Goal: Check status: Check status

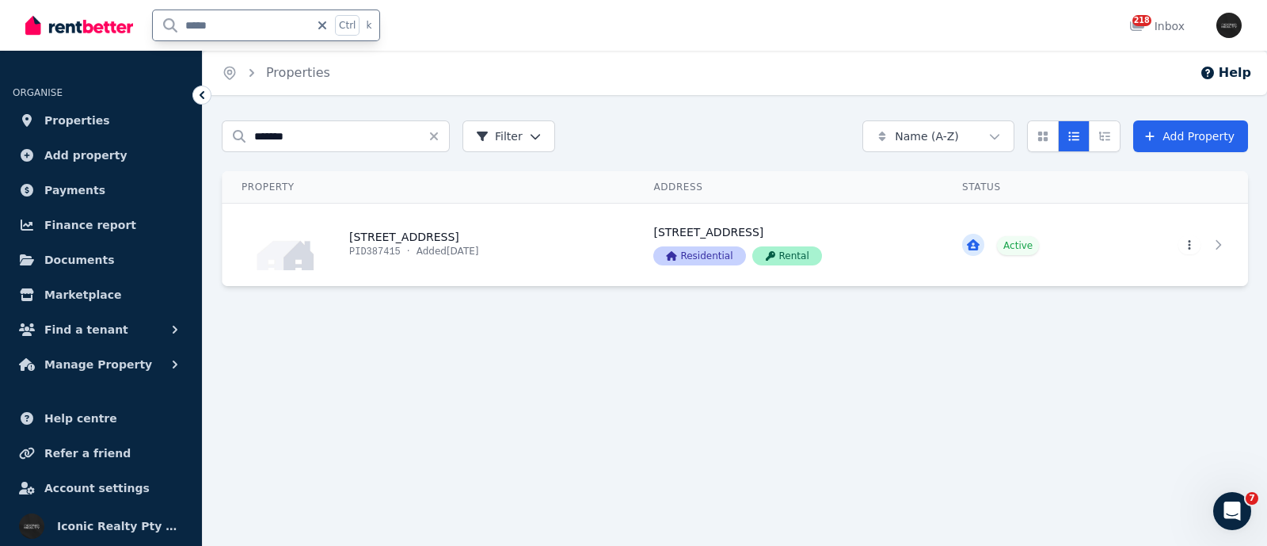
click at [166, 21] on input "*****" at bounding box center [231, 25] width 157 height 30
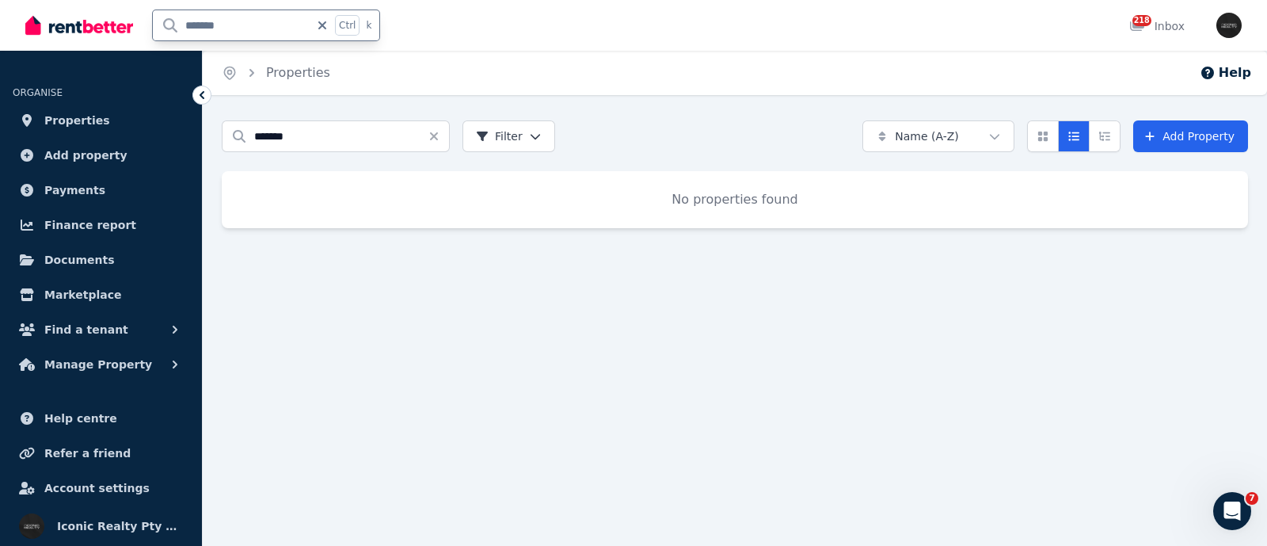
drag, startPoint x: 226, startPoint y: 25, endPoint x: 182, endPoint y: 23, distance: 43.6
click at [182, 23] on input "*******" at bounding box center [231, 25] width 157 height 30
type input "**"
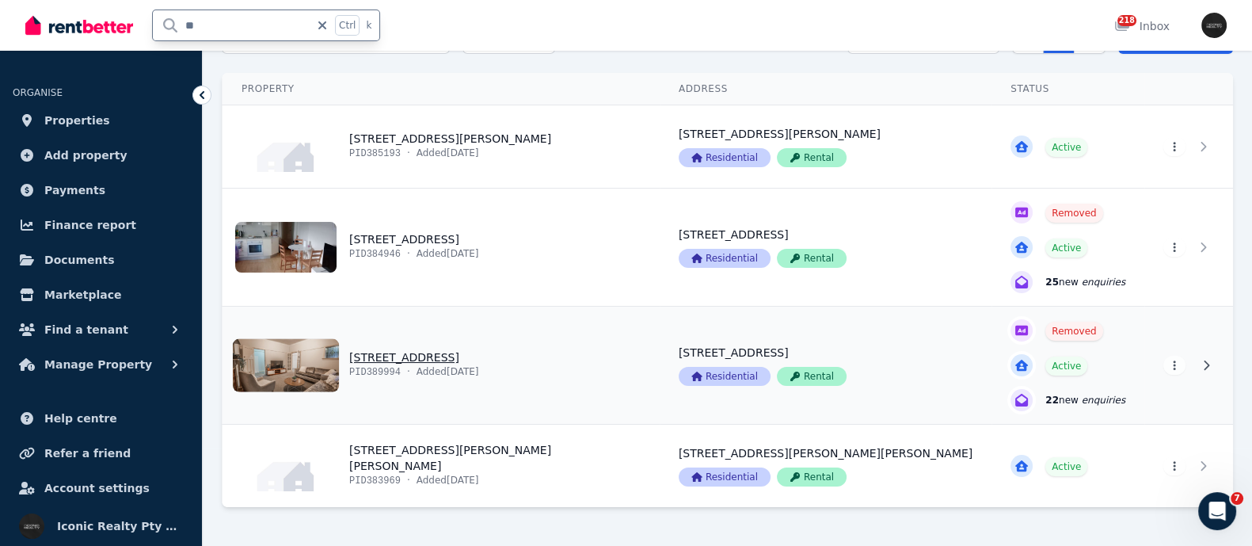
scroll to position [131, 0]
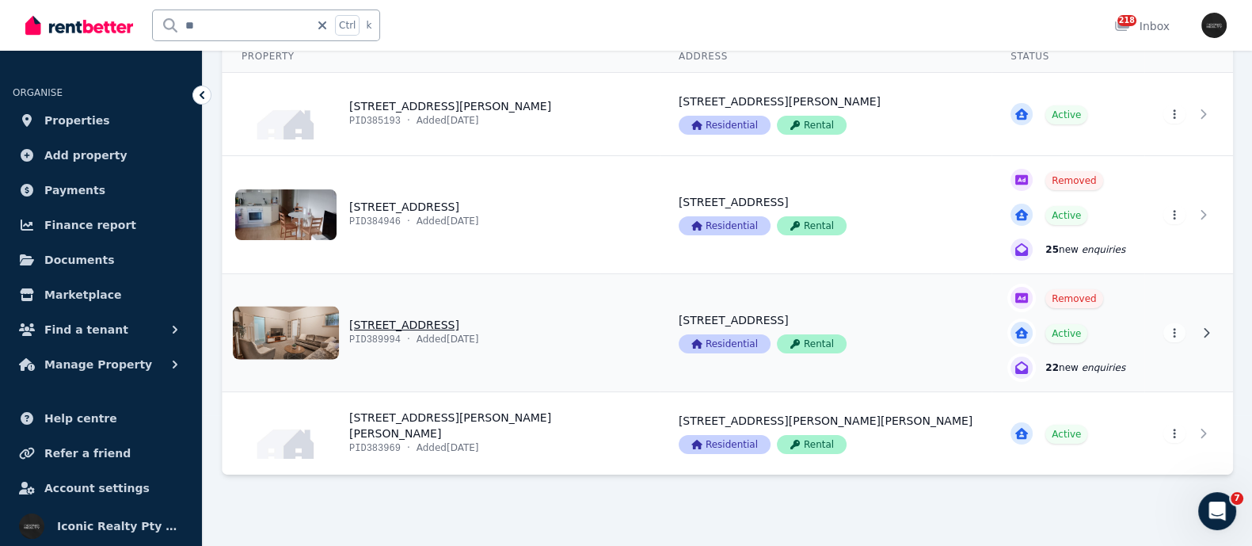
click at [410, 323] on link "View property details" at bounding box center [441, 332] width 437 height 117
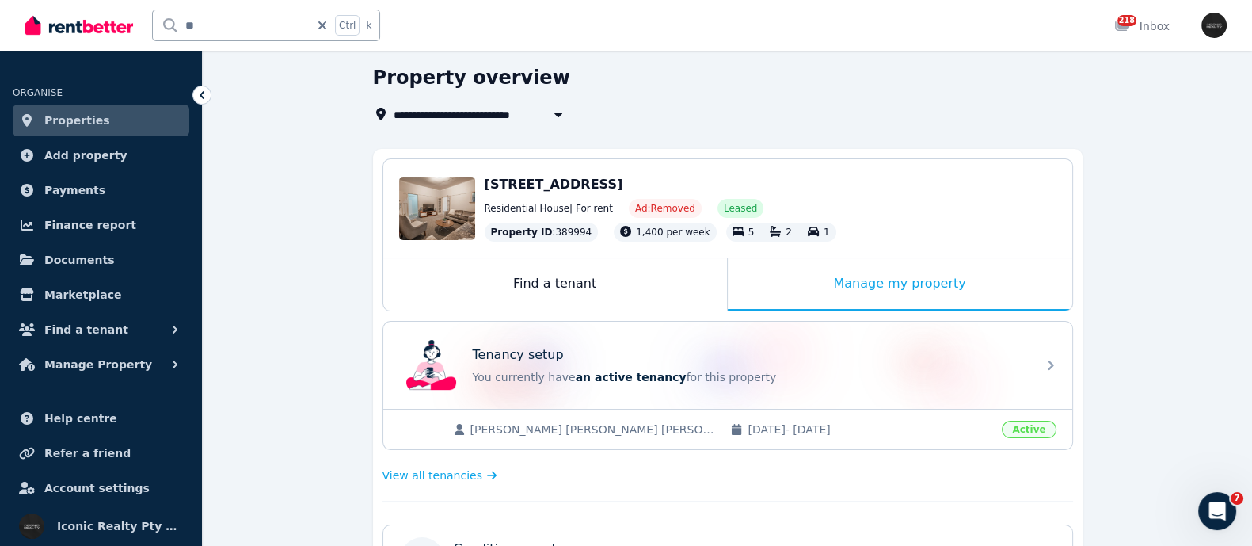
scroll to position [98, 0]
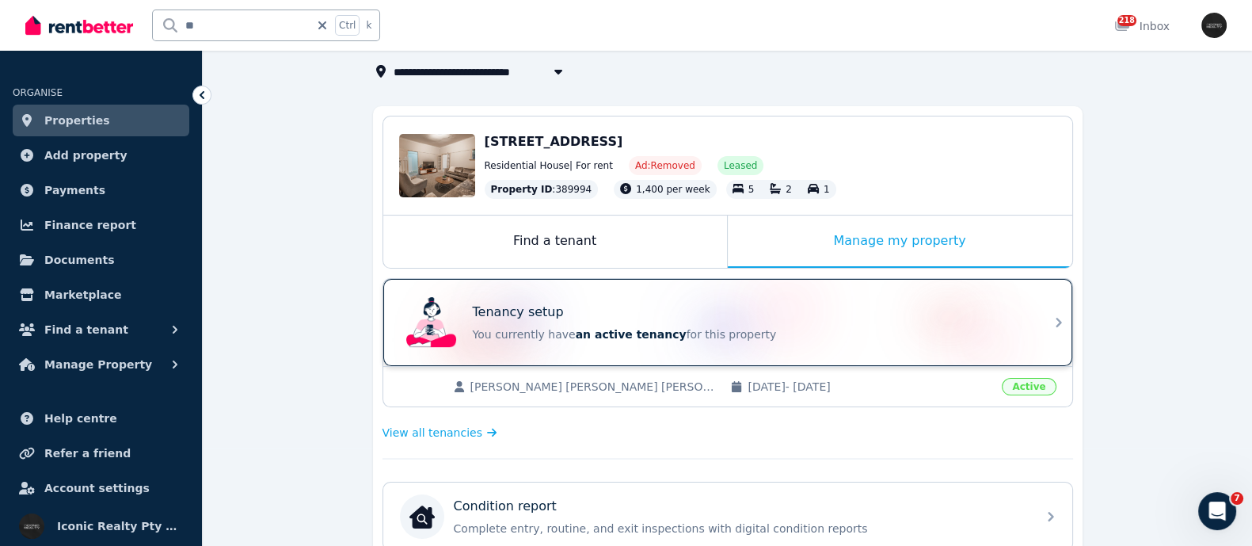
click at [622, 318] on div "Tenancy setup" at bounding box center [750, 312] width 554 height 19
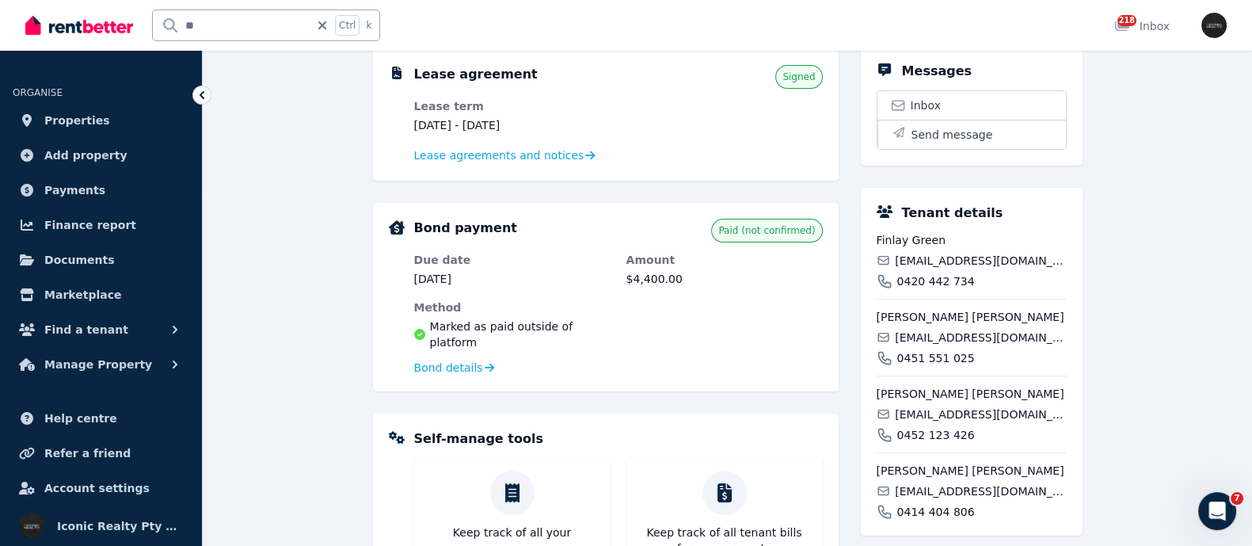
scroll to position [395, 0]
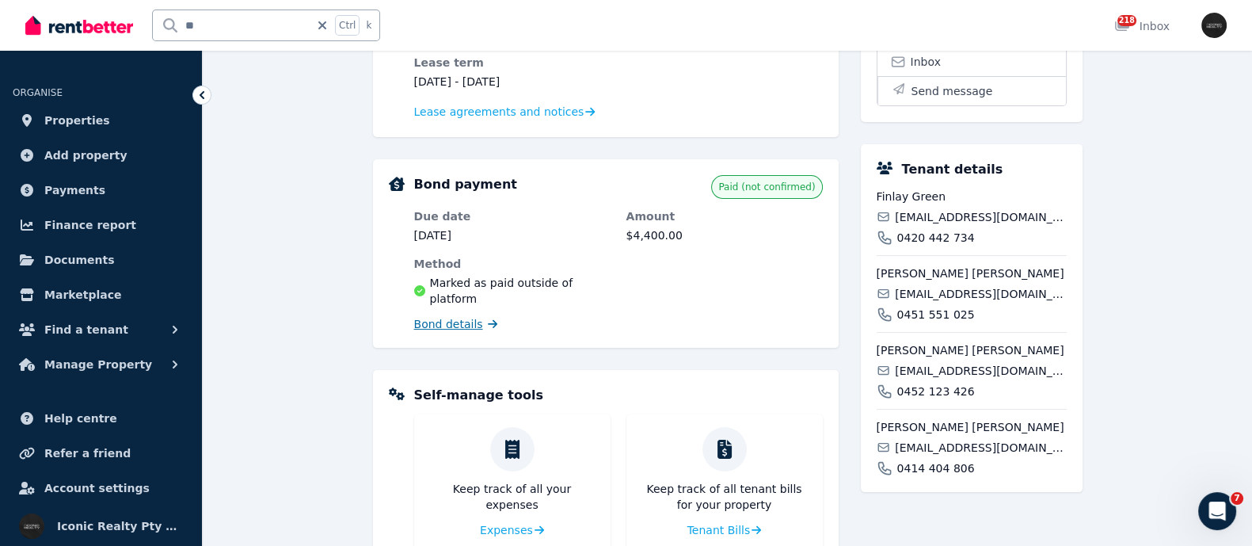
click at [452, 316] on span "Bond details" at bounding box center [448, 324] width 69 height 16
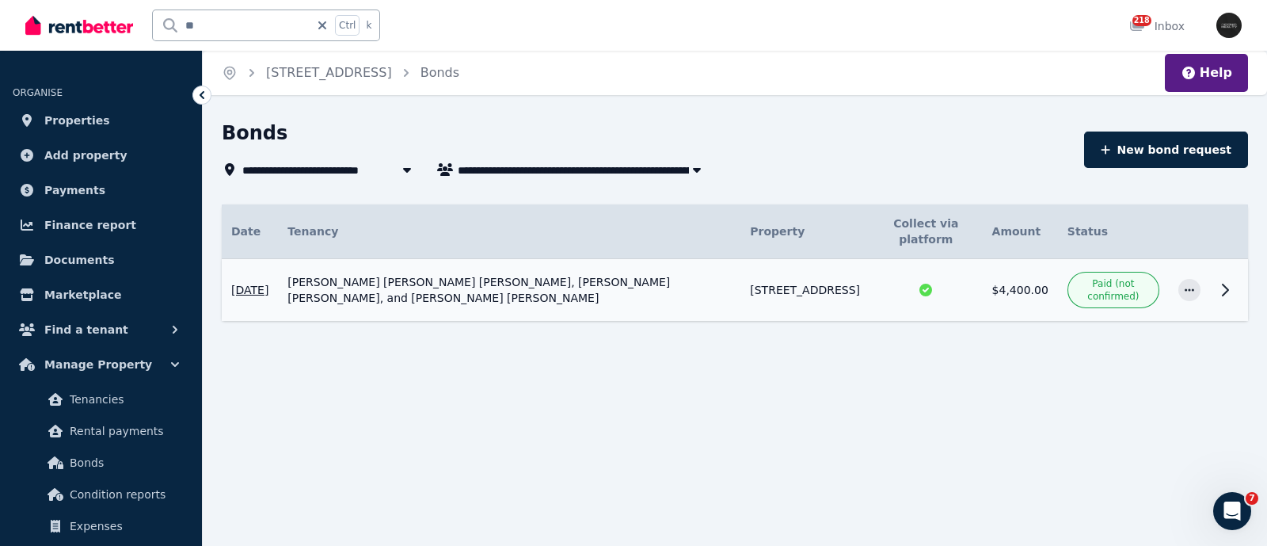
click at [1115, 288] on span "Paid (not confirmed)" at bounding box center [1114, 289] width 78 height 25
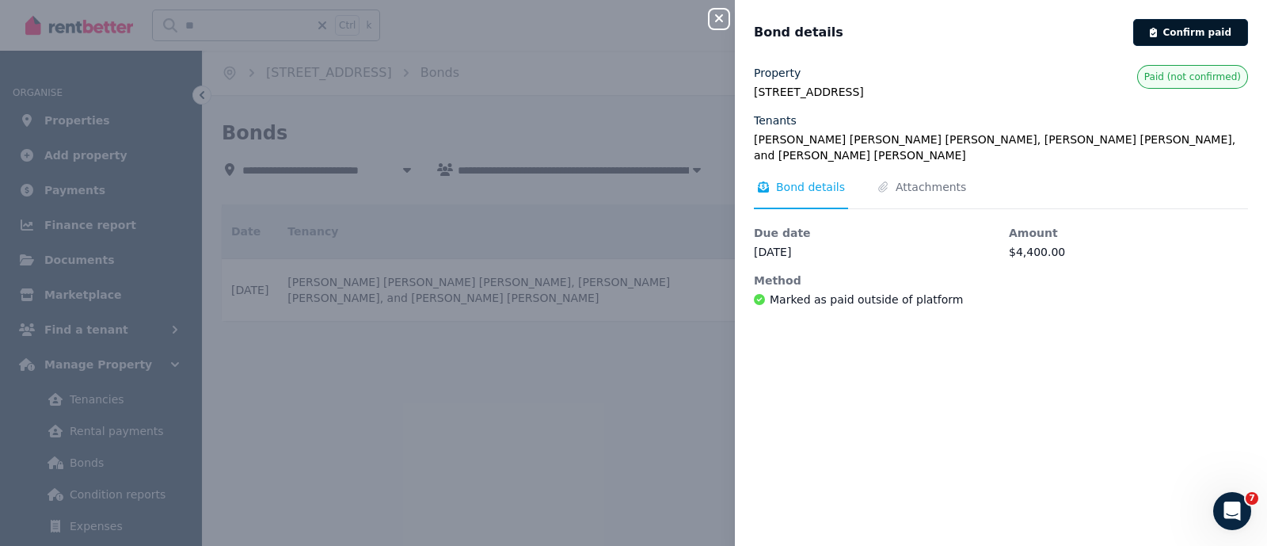
click at [1194, 32] on button "Confirm paid" at bounding box center [1190, 32] width 115 height 27
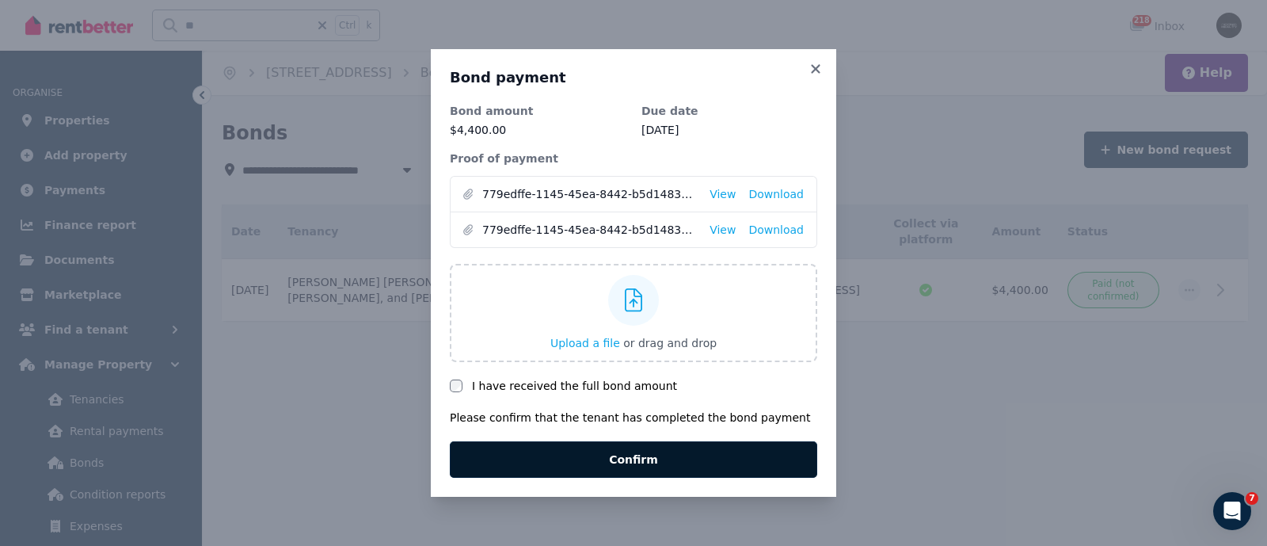
click at [599, 454] on button "Confirm" at bounding box center [634, 459] width 368 height 36
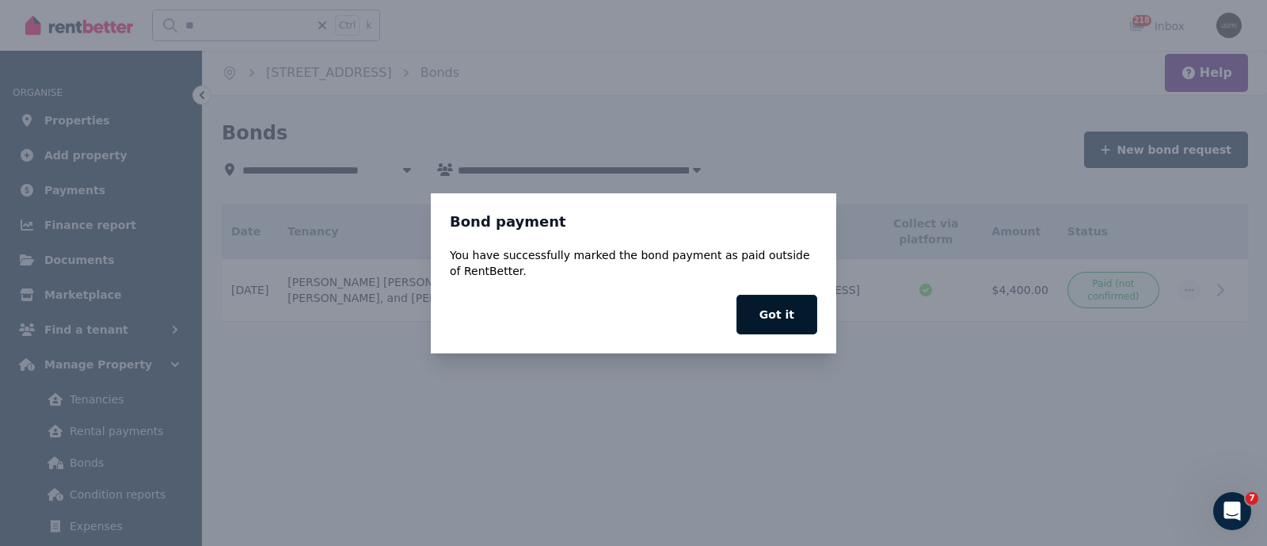
click at [796, 320] on button "Got it" at bounding box center [777, 315] width 81 height 40
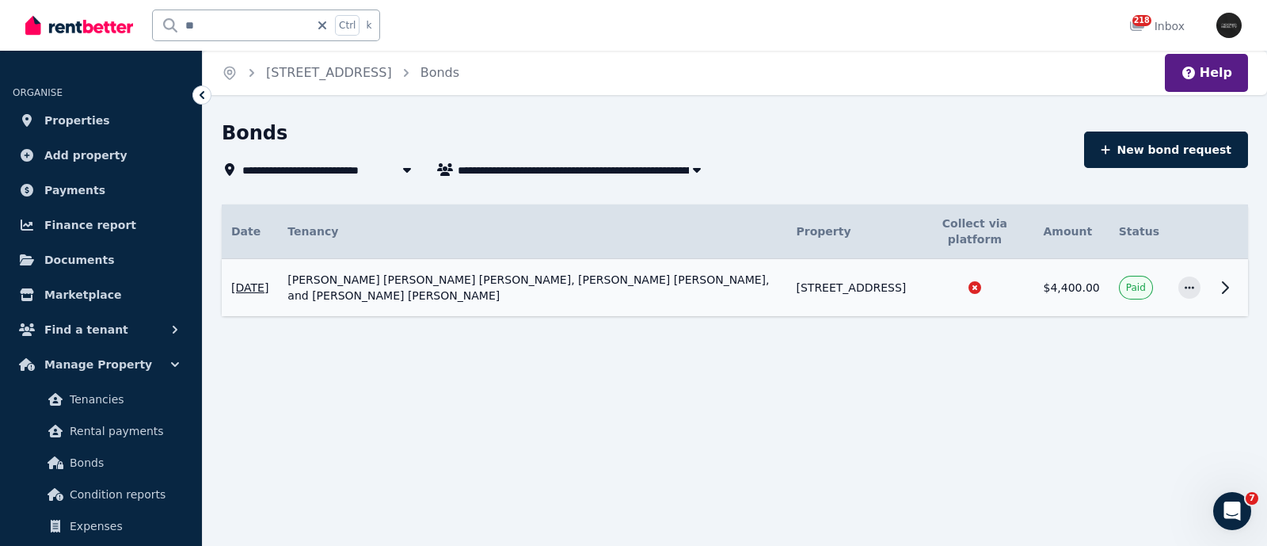
click at [505, 267] on td "[PERSON_NAME] [PERSON_NAME] [PERSON_NAME], [PERSON_NAME] [PERSON_NAME], and [PE…" at bounding box center [532, 288] width 509 height 58
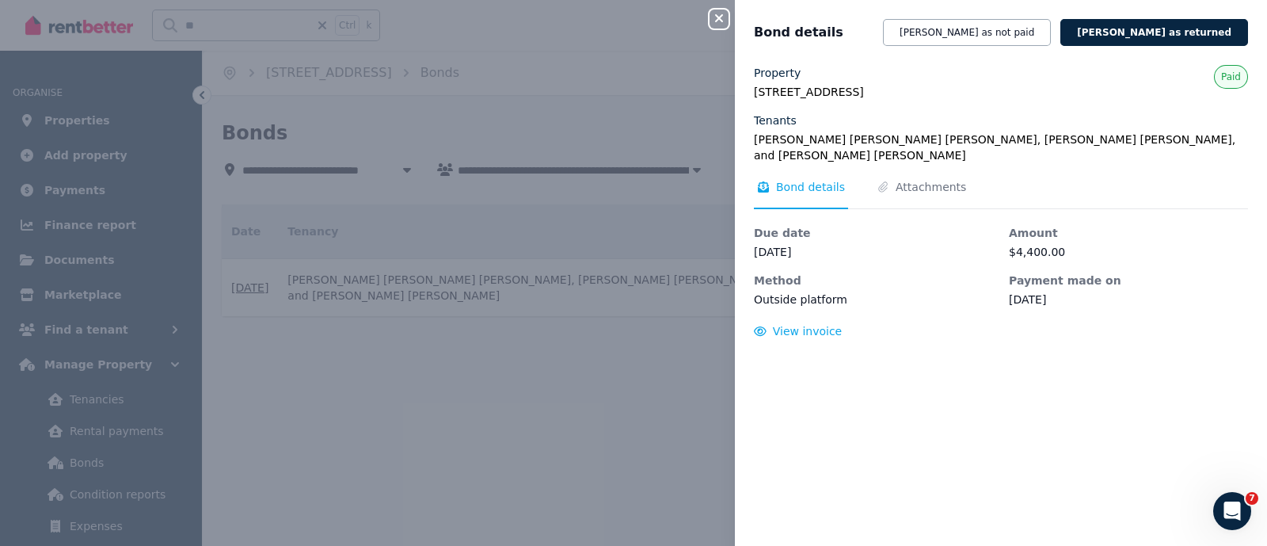
click at [505, 267] on div "Close panel Bond details [PERSON_NAME] as not paid [PERSON_NAME] as returned Pr…" at bounding box center [633, 273] width 1267 height 546
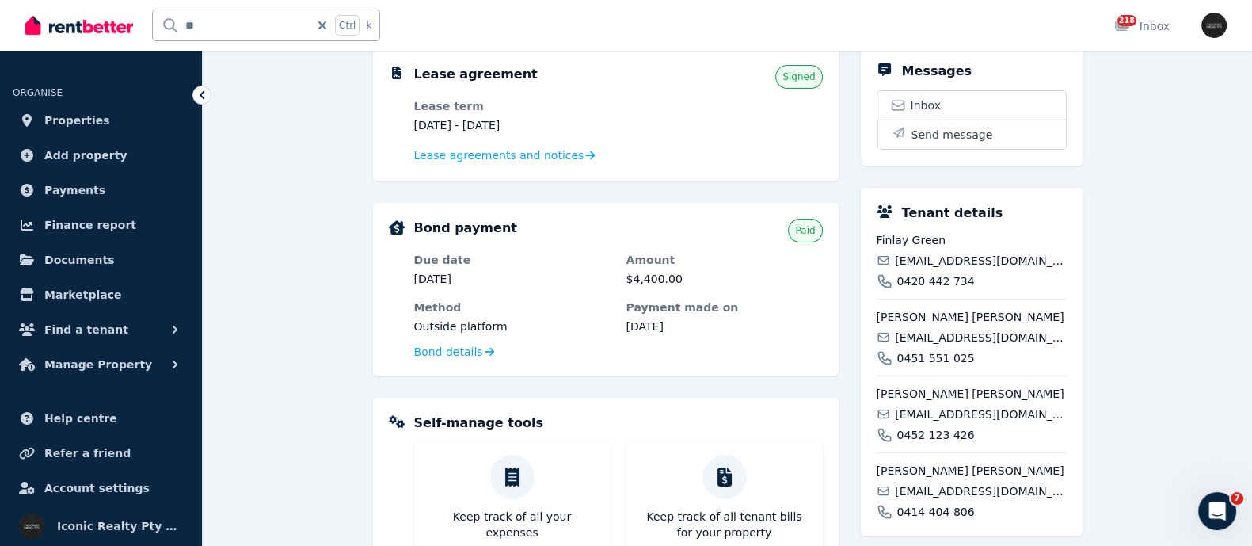
scroll to position [395, 0]
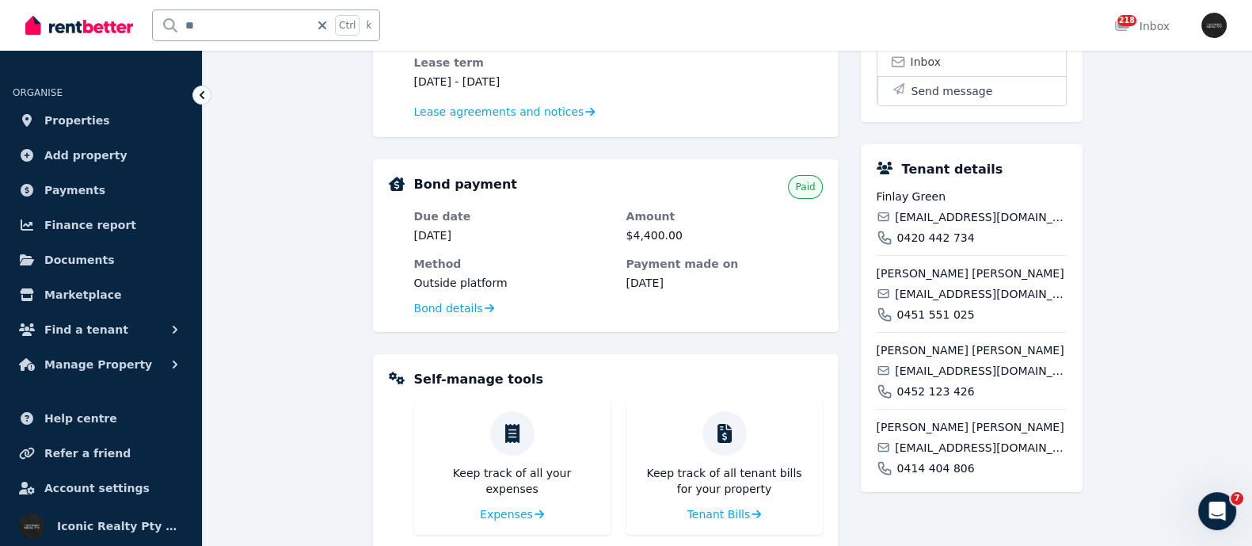
click at [209, 25] on input "**" at bounding box center [231, 25] width 157 height 30
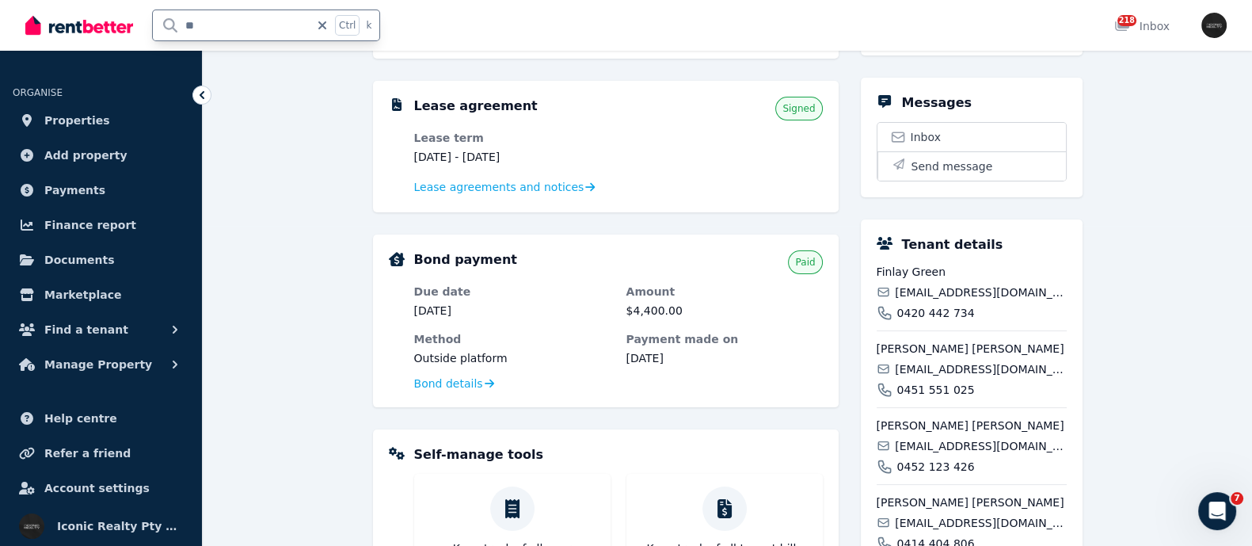
scroll to position [0, 0]
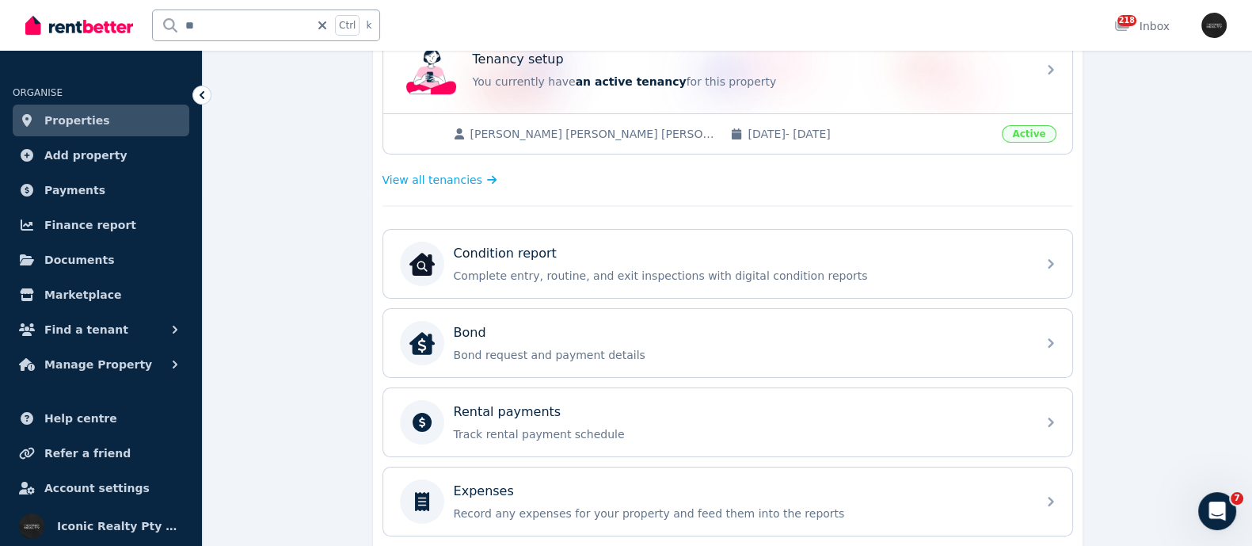
scroll to position [395, 0]
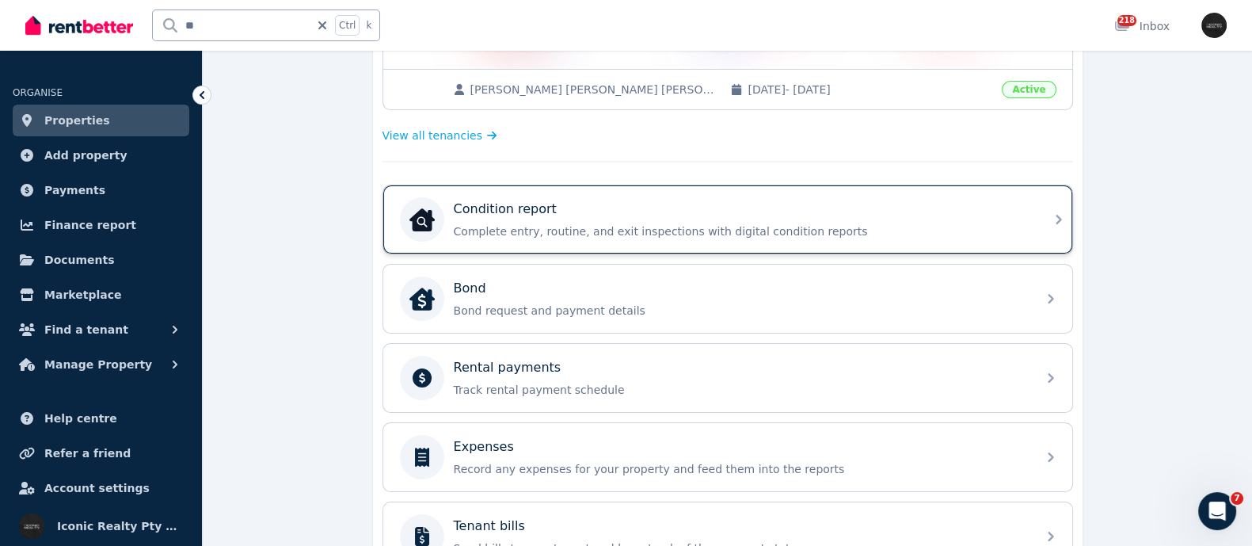
click at [482, 208] on p "Condition report" at bounding box center [505, 209] width 103 height 19
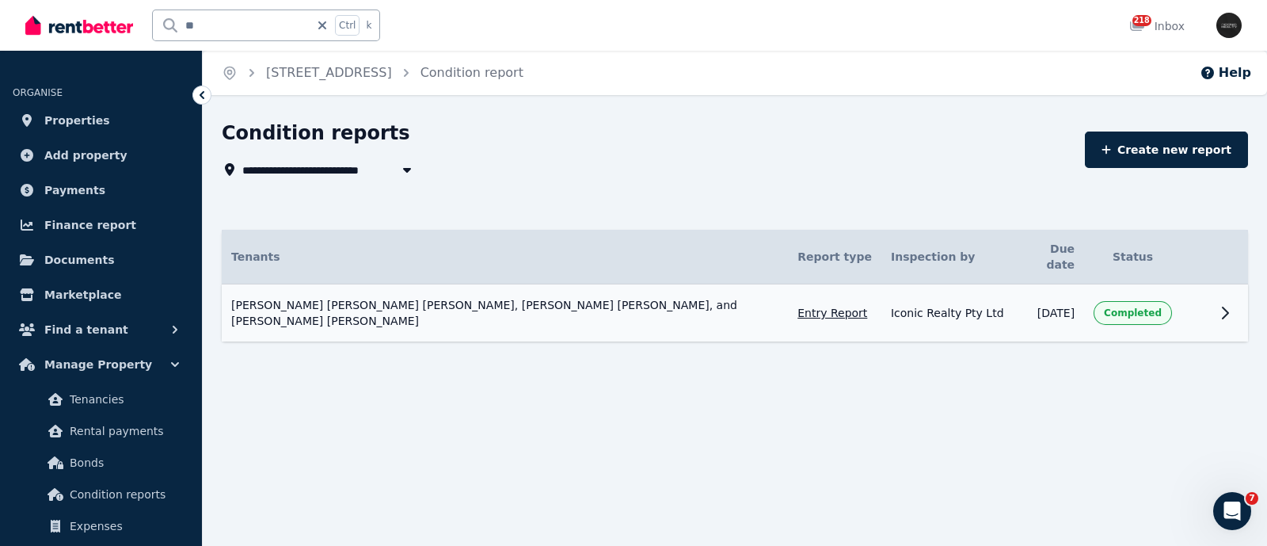
click at [501, 297] on span "[PERSON_NAME] [PERSON_NAME] [PERSON_NAME], [PERSON_NAME] [PERSON_NAME], and [PE…" at bounding box center [504, 313] width 547 height 32
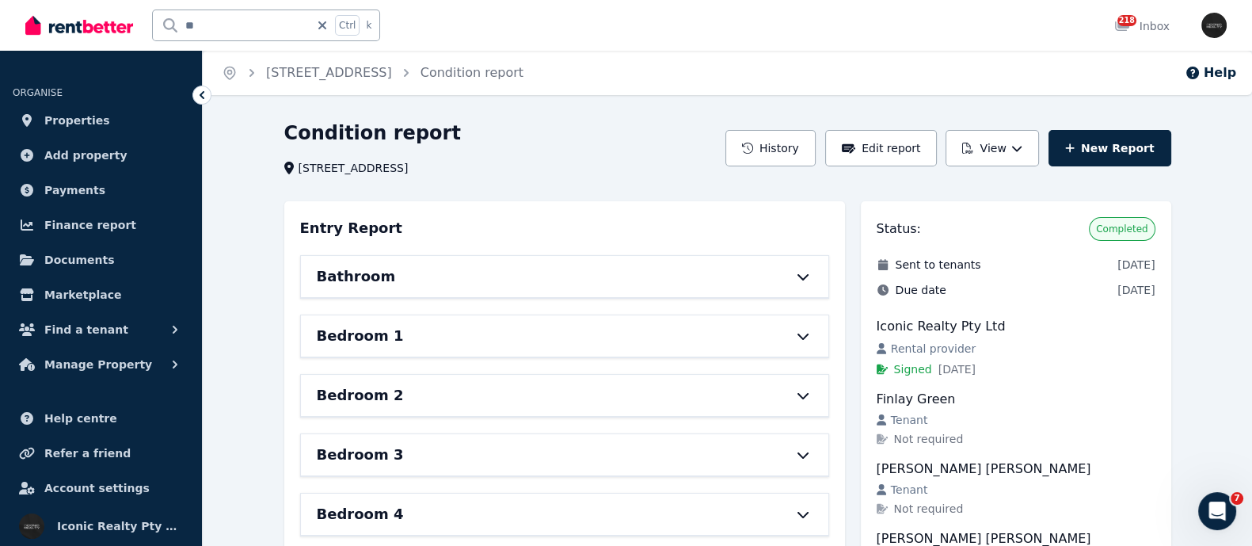
click at [489, 269] on div "Bathroom" at bounding box center [565, 276] width 528 height 41
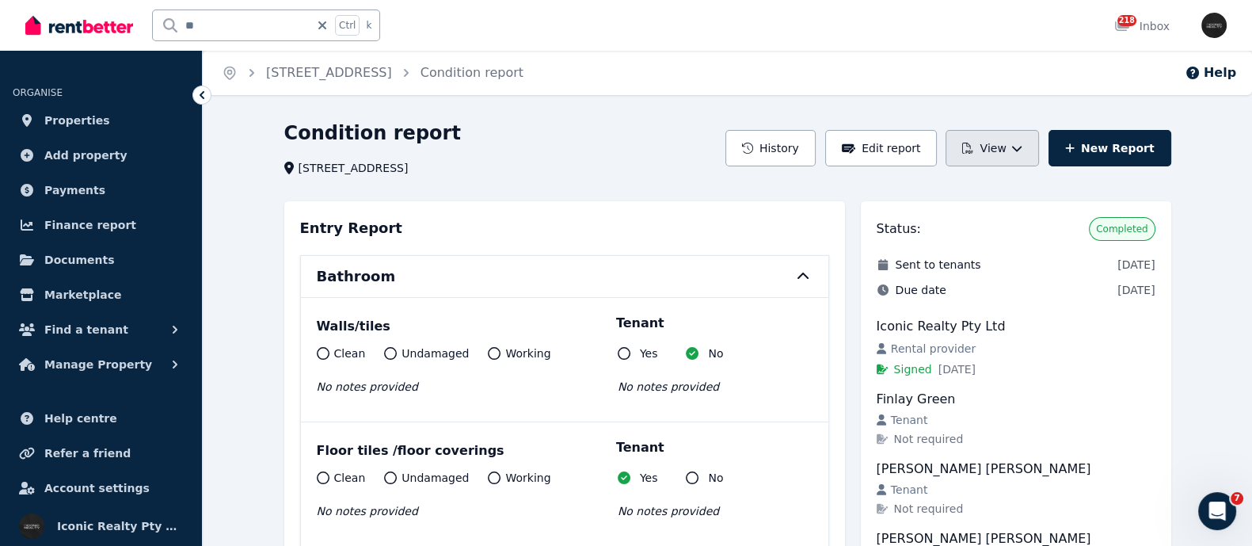
click at [990, 140] on button "View" at bounding box center [992, 148] width 93 height 36
click at [925, 189] on p "View report" at bounding box center [934, 190] width 76 height 16
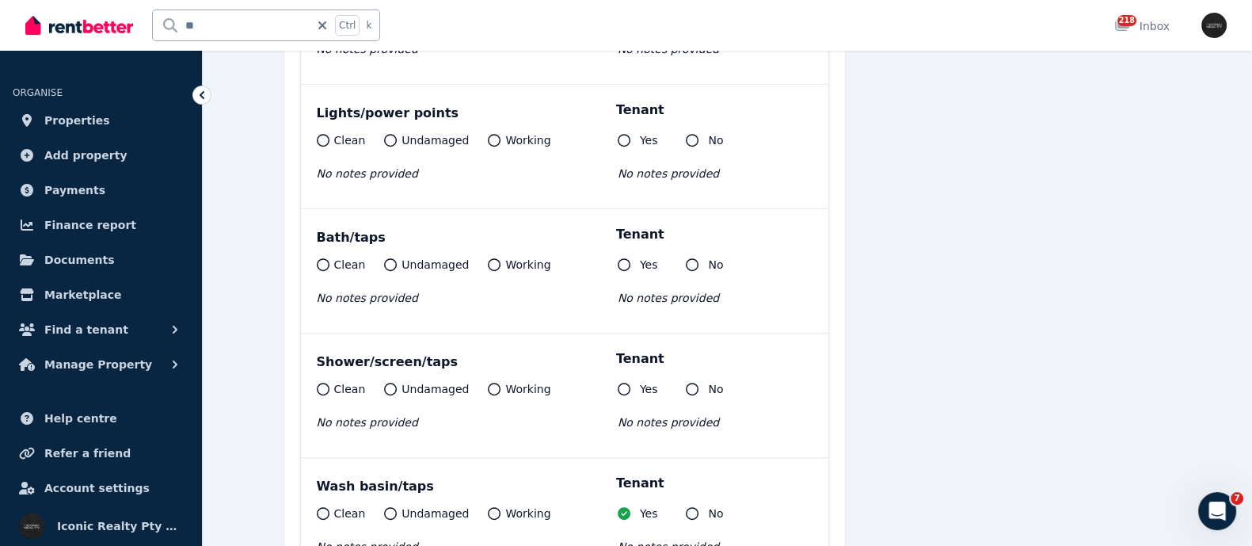
scroll to position [990, 0]
